Goal: Task Accomplishment & Management: Complete application form

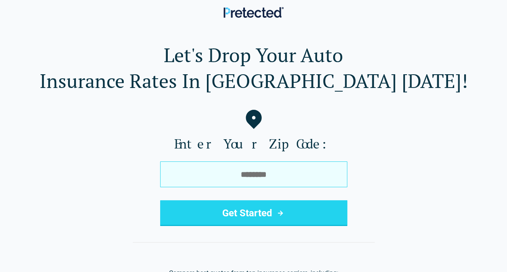
click at [302, 163] on input "tel" at bounding box center [253, 174] width 187 height 26
type input "*****"
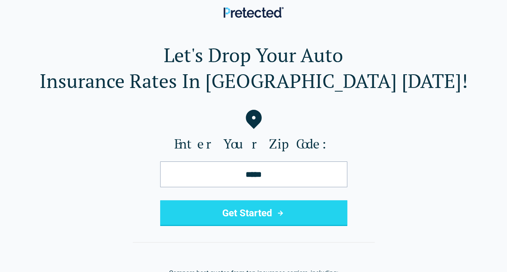
click at [255, 212] on button "Get Started" at bounding box center [253, 213] width 187 height 26
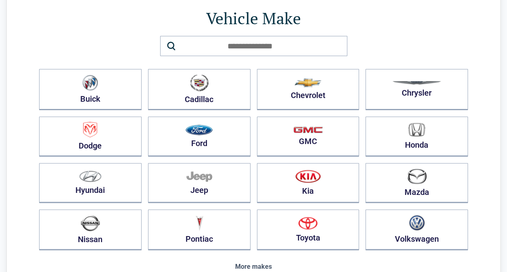
scroll to position [52, 0]
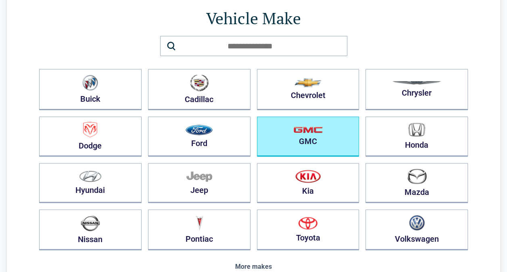
click at [351, 139] on button "GMC" at bounding box center [308, 137] width 102 height 40
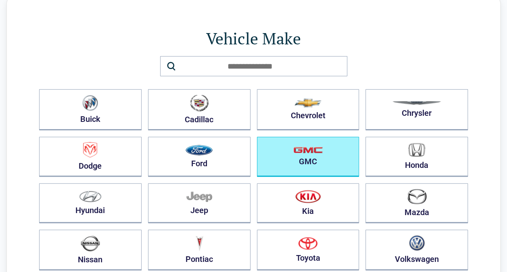
scroll to position [0, 0]
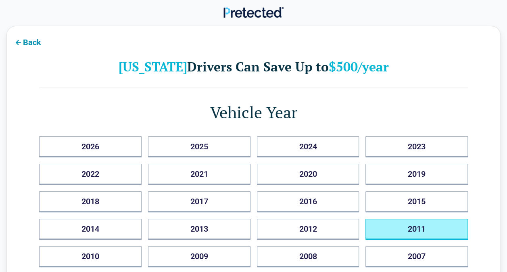
click at [402, 219] on button "2011" at bounding box center [416, 229] width 102 height 21
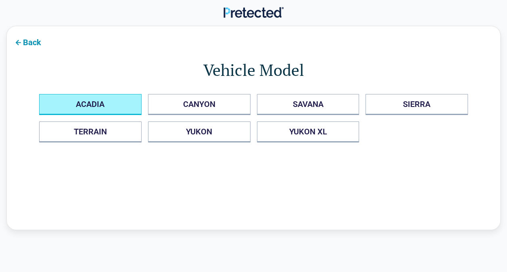
click at [121, 100] on button "ACADIA" at bounding box center [90, 104] width 102 height 21
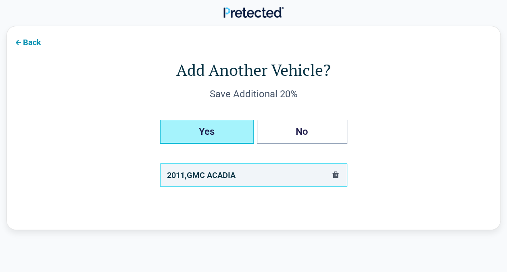
click at [219, 138] on button "Yes" at bounding box center [207, 132] width 94 height 24
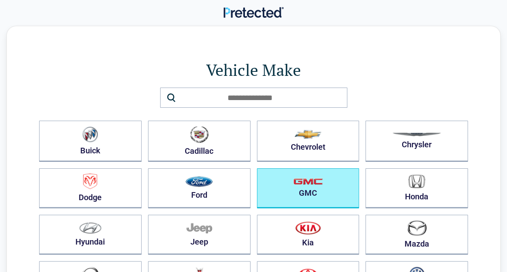
click at [314, 187] on button "GMC" at bounding box center [308, 188] width 102 height 40
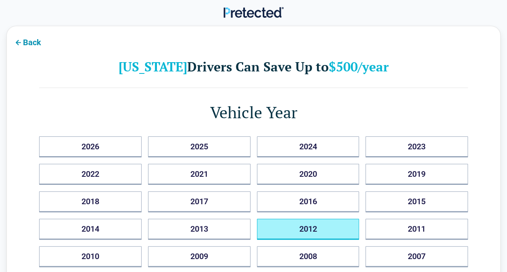
click at [287, 219] on button "2012" at bounding box center [308, 229] width 102 height 21
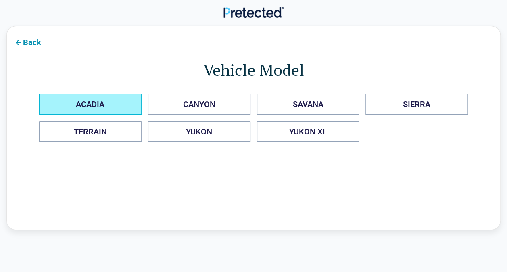
click at [132, 108] on button "ACADIA" at bounding box center [90, 104] width 102 height 21
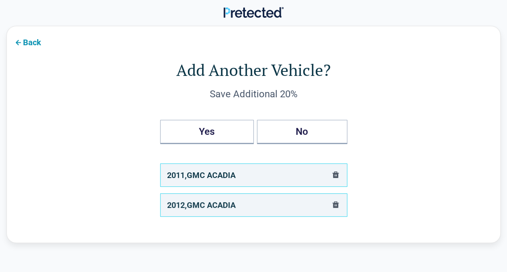
click at [223, 175] on div "2011 , GMC ACADIA" at bounding box center [201, 175] width 69 height 13
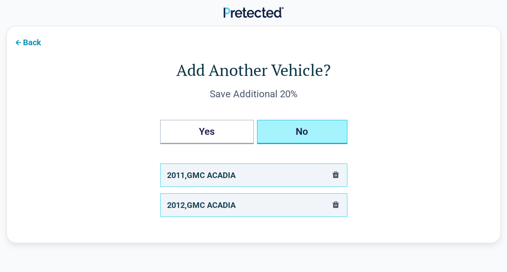
click at [303, 127] on button "No" at bounding box center [302, 132] width 90 height 24
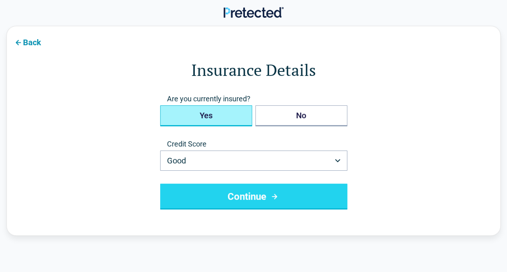
click at [219, 119] on button "Yes" at bounding box center [206, 115] width 92 height 21
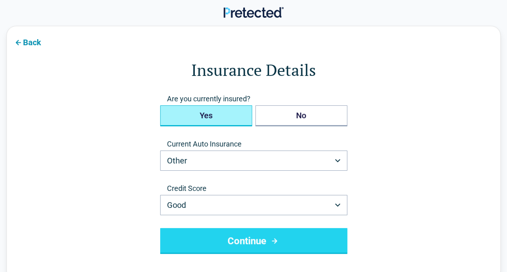
click at [271, 239] on icon "submit" at bounding box center [274, 241] width 10 height 10
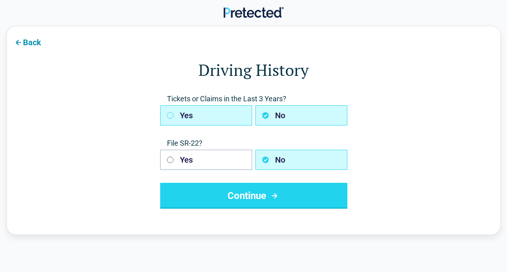
click at [246, 115] on button "Yes" at bounding box center [206, 115] width 92 height 20
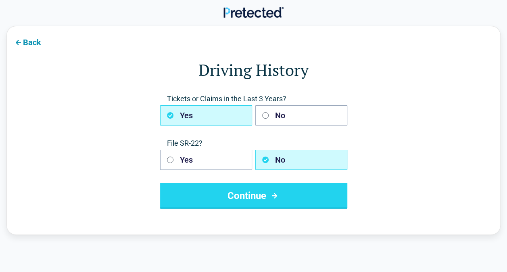
click at [242, 191] on button "Continue" at bounding box center [253, 196] width 187 height 26
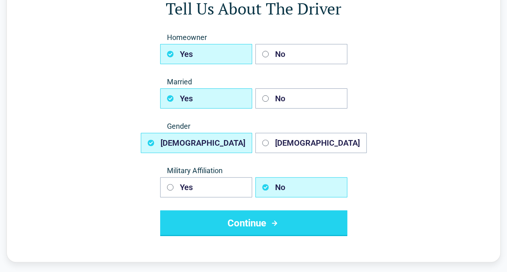
scroll to position [62, 0]
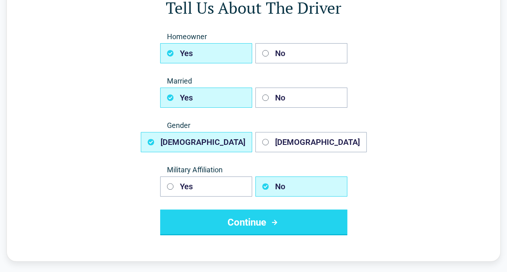
click at [247, 230] on button "Continue" at bounding box center [253, 222] width 187 height 26
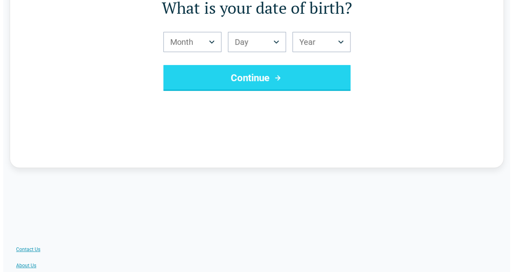
scroll to position [0, 0]
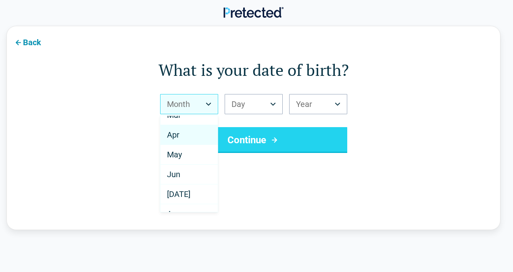
scroll to position [51, 0]
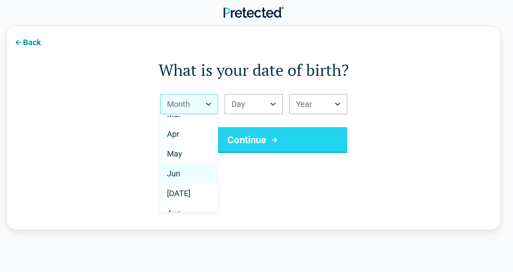
select select "*"
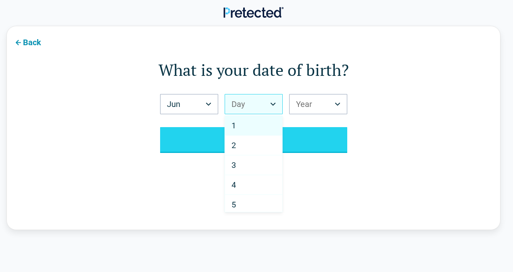
select select "**"
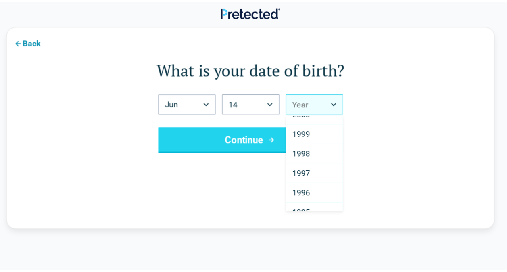
scroll to position [150, 0]
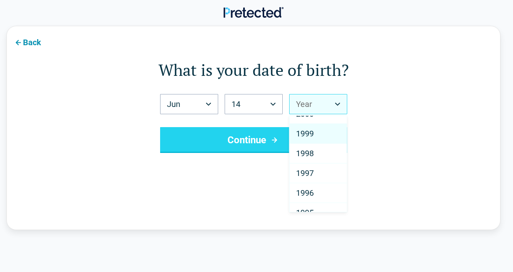
select select "****"
drag, startPoint x: 315, startPoint y: 124, endPoint x: 312, endPoint y: 130, distance: 6.9
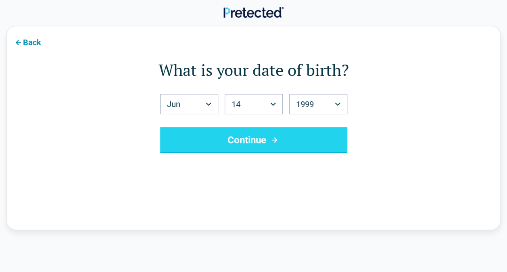
click at [307, 134] on button "Continue" at bounding box center [253, 140] width 187 height 26
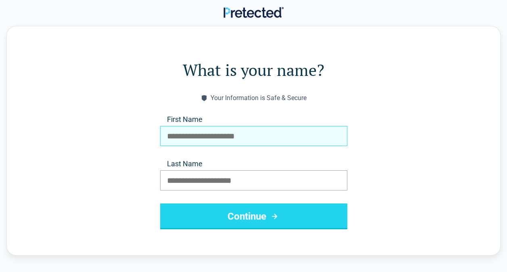
click at [308, 134] on input "First Name" at bounding box center [253, 136] width 187 height 20
type input "*******"
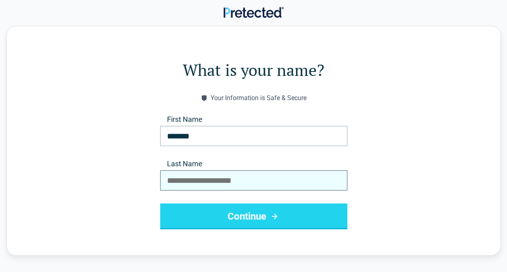
click at [217, 182] on input "Last Name" at bounding box center [253, 180] width 187 height 20
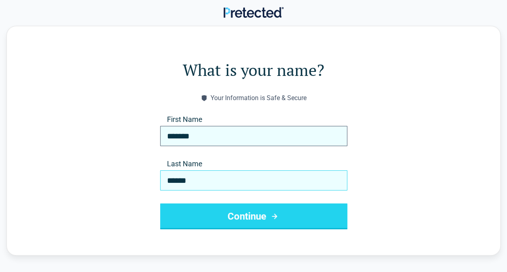
type input "******"
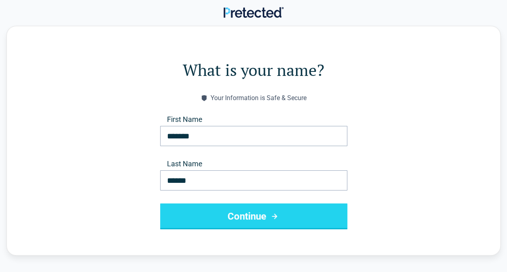
click at [292, 219] on button "Continue" at bounding box center [253, 216] width 187 height 26
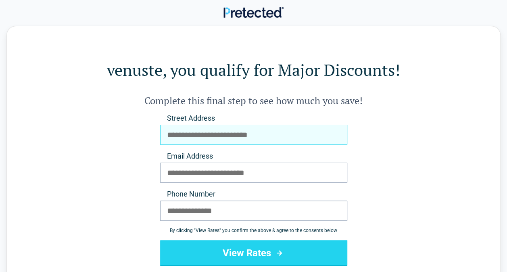
click at [261, 134] on input "Street Address" at bounding box center [253, 135] width 187 height 20
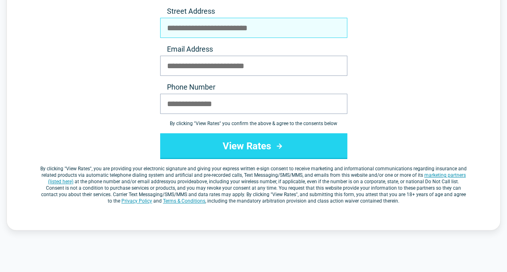
scroll to position [107, 0]
